Goal: Find specific page/section: Find specific page/section

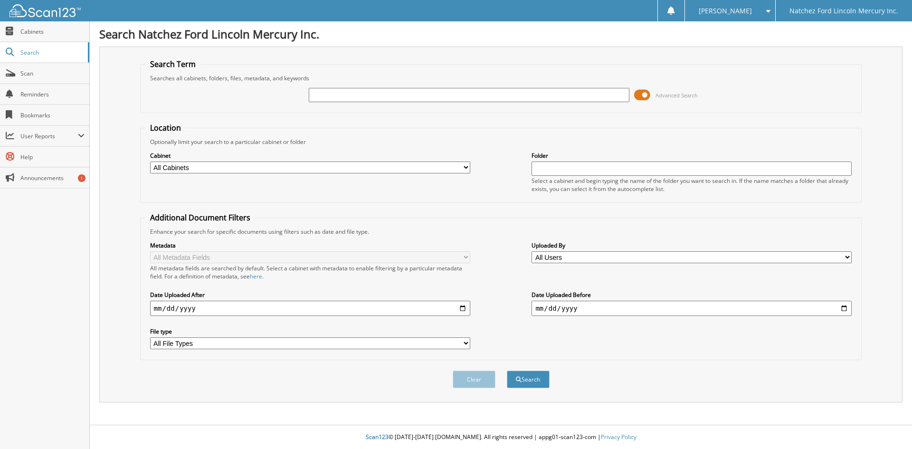
click at [356, 91] on input "text" at bounding box center [469, 95] width 320 height 14
type input "3"
type input "241372"
click at [507, 371] on button "Search" at bounding box center [528, 380] width 43 height 18
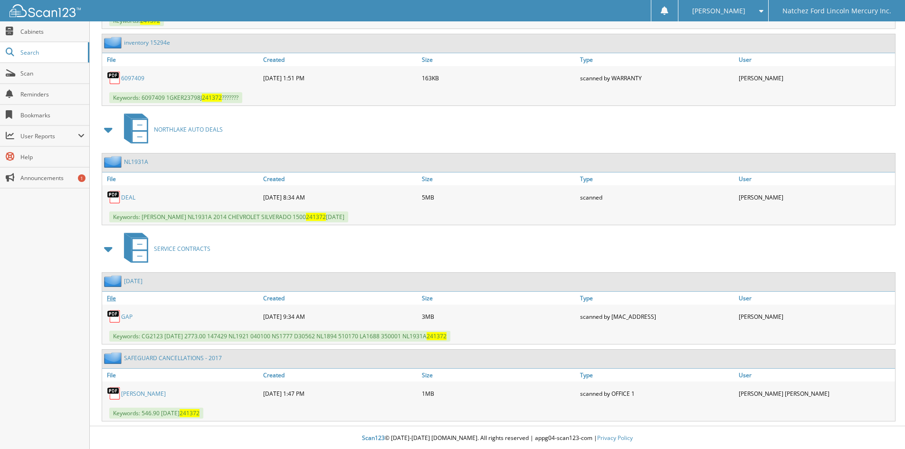
scroll to position [644, 0]
click at [132, 160] on link "NL1931A" at bounding box center [136, 161] width 24 height 8
